Goal: Navigation & Orientation: Find specific page/section

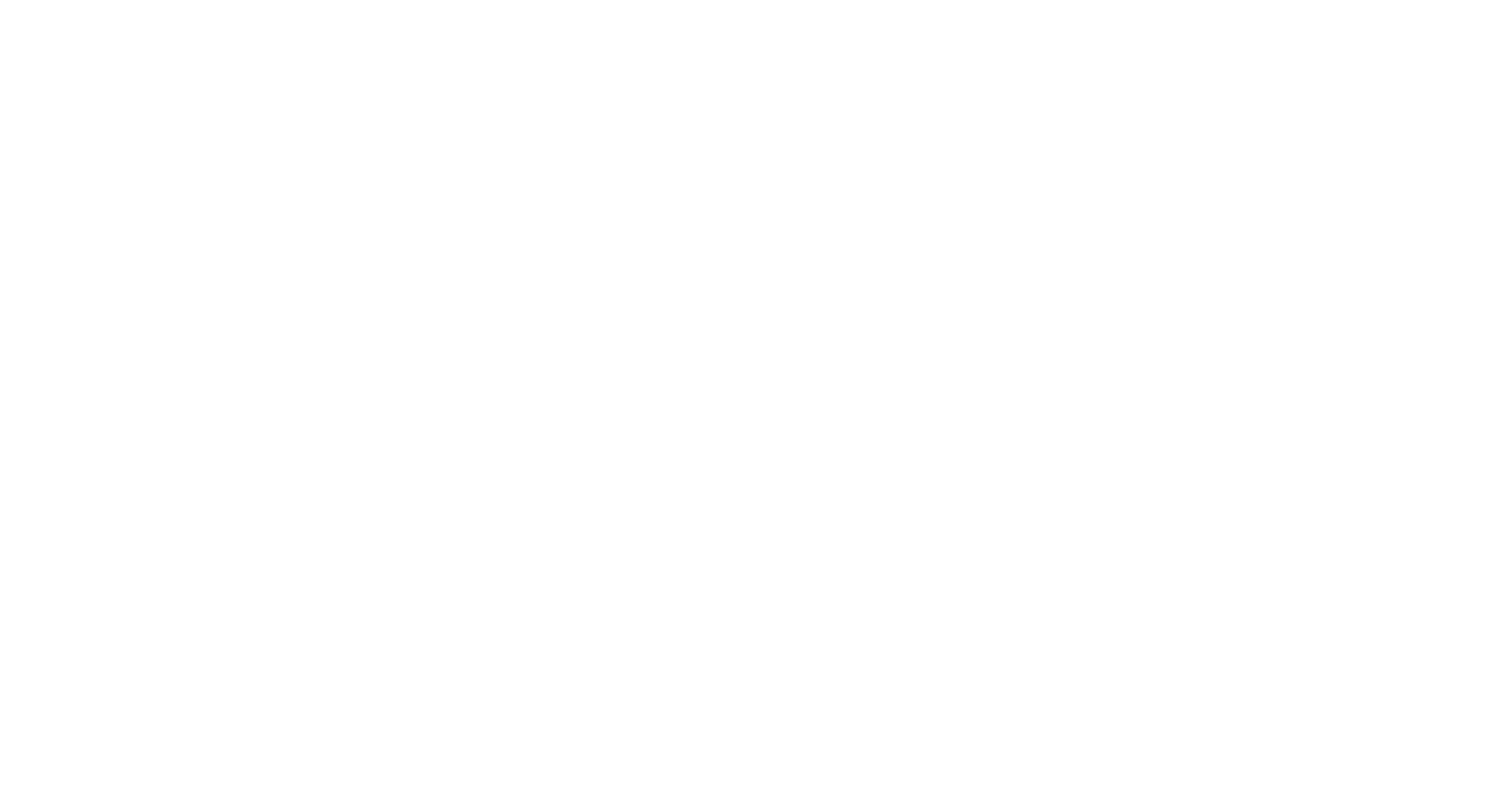
click at [0, 0] on button "Nottingham schools" at bounding box center [0, 0] width 0 height 0
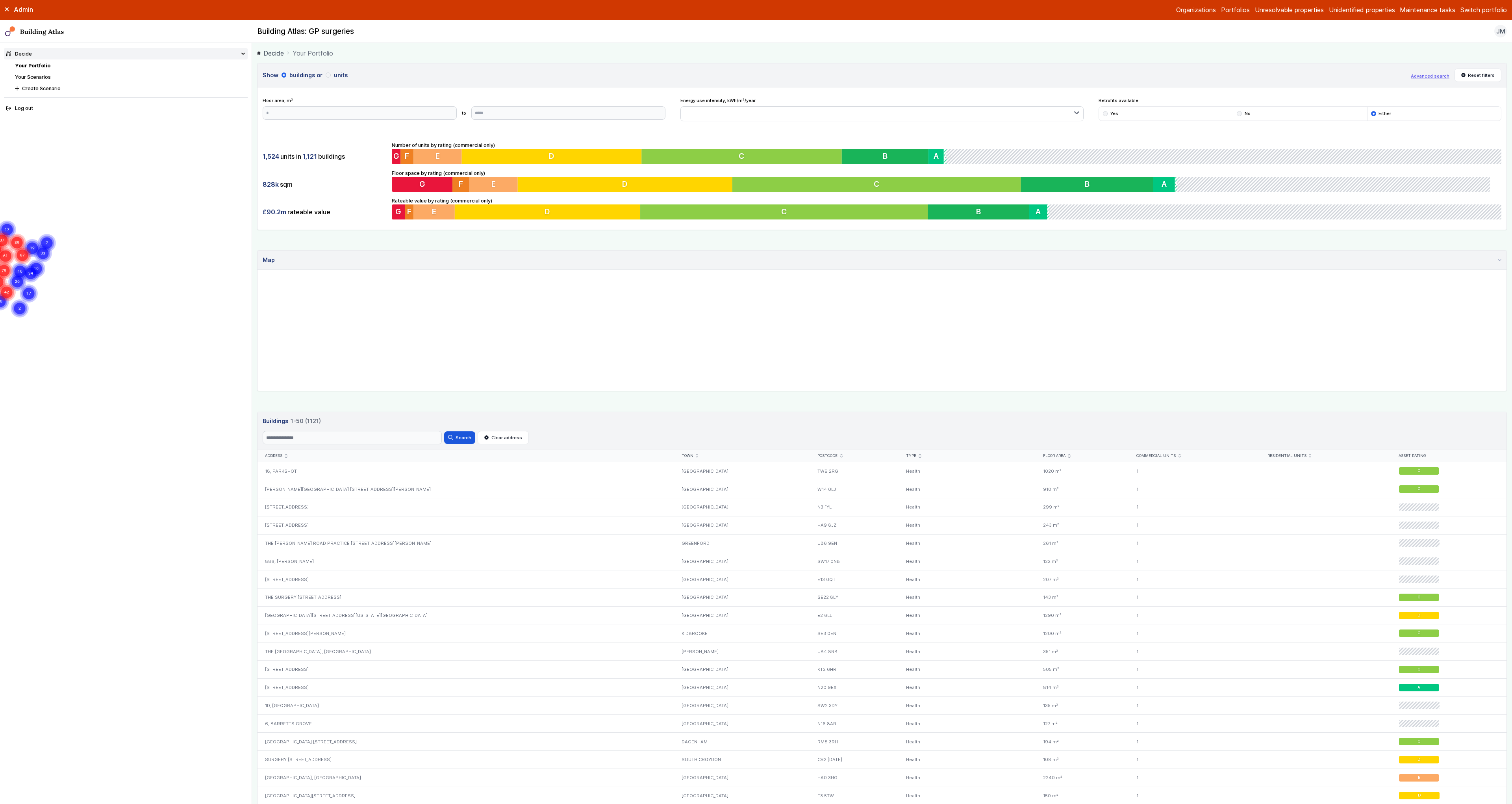
click at [1476, 14] on button "Switch portfolio" at bounding box center [1483, 10] width 46 height 9
click at [838, 132] on div "1,524 units in 1,121 buildings 828k sqm £90.2m rateable value Number of units b…" at bounding box center [882, 181] width 1249 height 99
click at [1470, 10] on button "Switch portfolio" at bounding box center [1483, 10] width 46 height 9
click at [0, 0] on button "E.ON Schools Nottingham" at bounding box center [0, 0] width 0 height 0
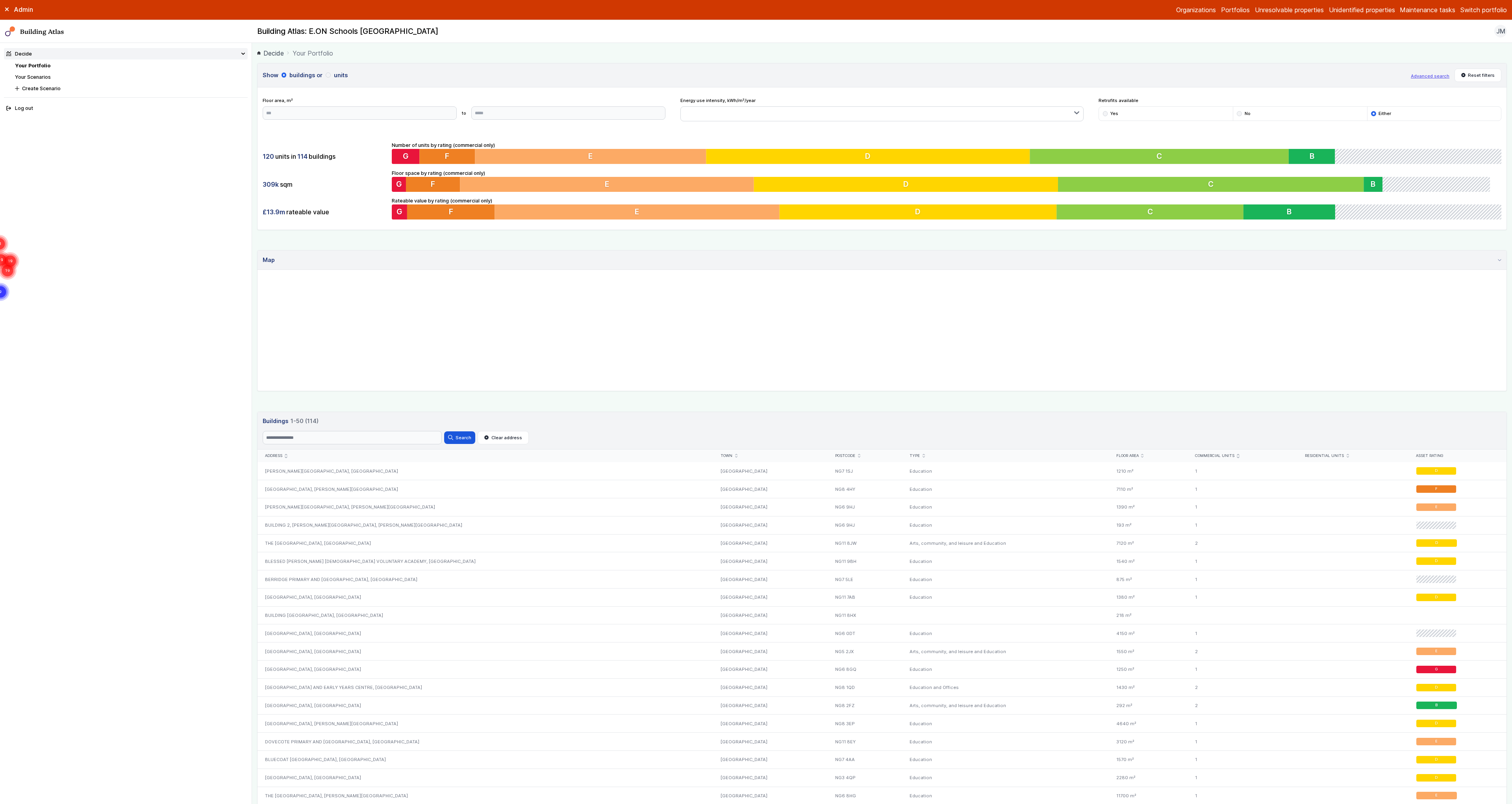
click at [38, 77] on link "Your Scenarios" at bounding box center [32, 77] width 36 height 6
